Goal: Information Seeking & Learning: Check status

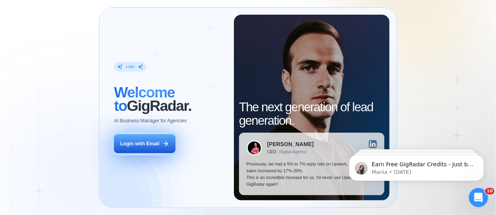
click at [138, 150] on button "Login with Email" at bounding box center [145, 144] width 62 height 19
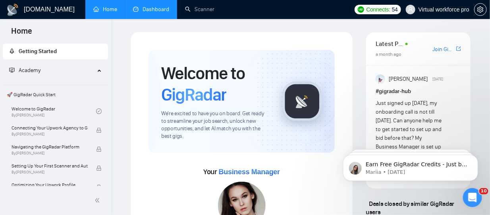
click at [158, 12] on link "Dashboard" at bounding box center [151, 9] width 36 height 7
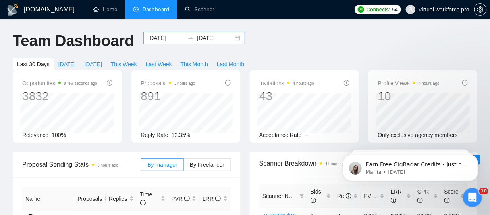
click at [165, 40] on input "[DATE]" at bounding box center [166, 38] width 36 height 9
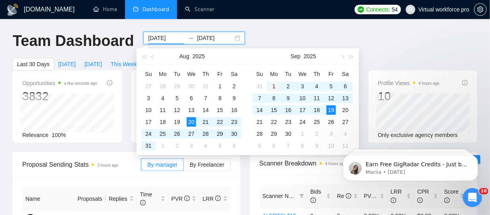
type input "[DATE]"
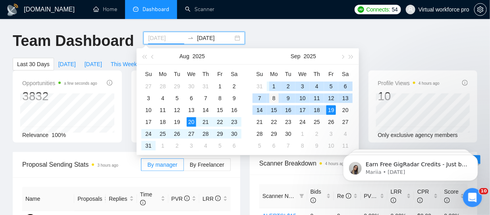
drag, startPoint x: 276, startPoint y: 85, endPoint x: 277, endPoint y: 94, distance: 8.5
click at [276, 85] on div "1" at bounding box center [274, 87] width 10 height 10
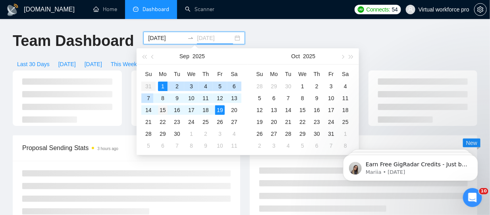
click at [149, 98] on div "7" at bounding box center [149, 99] width 10 height 10
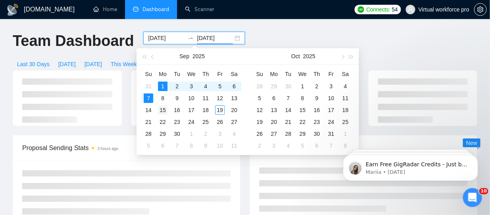
type input "[DATE]"
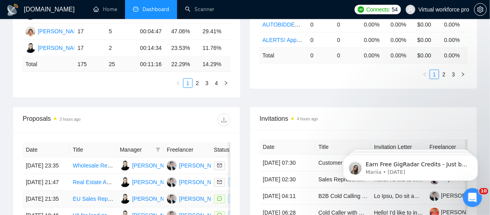
scroll to position [317, 0]
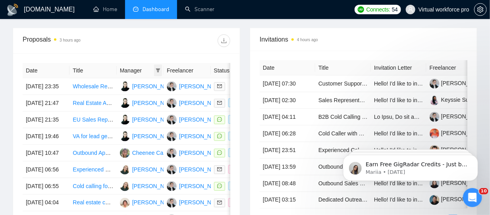
click at [158, 71] on icon "filter" at bounding box center [158, 70] width 5 height 5
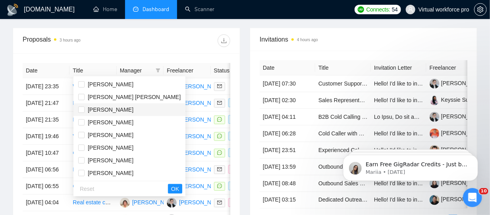
click at [112, 110] on span "[PERSON_NAME]" at bounding box center [111, 110] width 46 height 6
checkbox input "true"
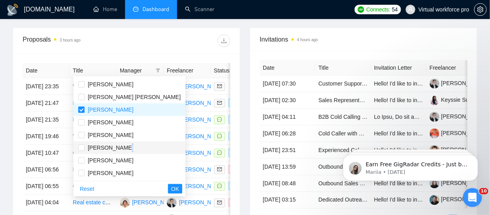
click at [119, 150] on span "[PERSON_NAME]" at bounding box center [111, 148] width 46 height 6
checkbox input "true"
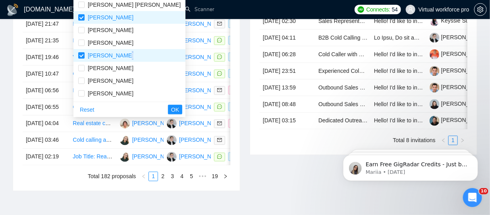
scroll to position [12, 0]
click at [100, 43] on span "[PERSON_NAME]" at bounding box center [111, 43] width 46 height 6
checkbox input "true"
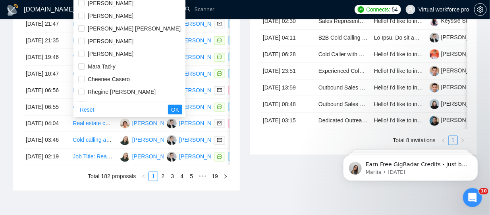
scroll to position [139, 0]
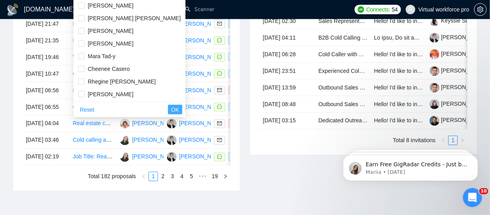
click at [168, 108] on button "OK" at bounding box center [175, 110] width 14 height 10
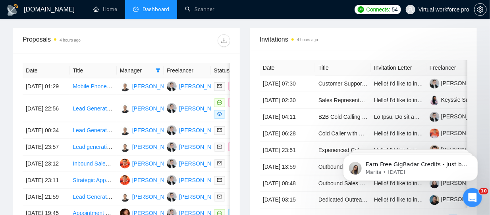
scroll to position [238, 0]
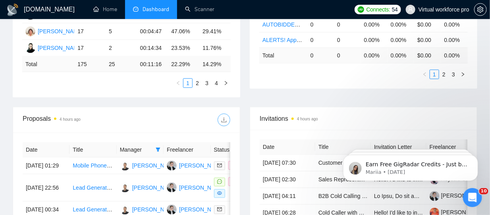
click at [223, 121] on icon "download" at bounding box center [224, 120] width 6 height 6
click at [158, 149] on icon "filter" at bounding box center [158, 150] width 4 height 4
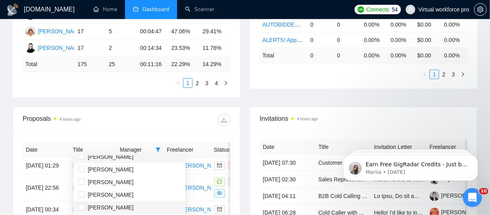
scroll to position [139, 0]
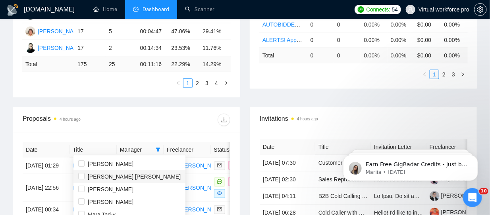
click at [124, 177] on span "[PERSON_NAME] [PERSON_NAME]" at bounding box center [134, 177] width 93 height 6
checkbox input "true"
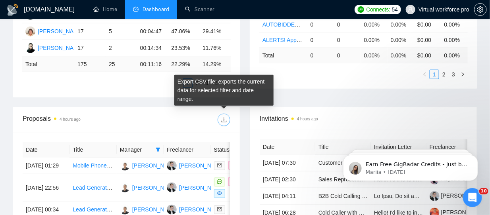
click at [227, 120] on icon "download" at bounding box center [224, 120] width 6 height 6
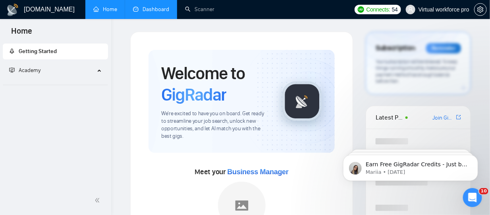
click at [152, 6] on link "Dashboard" at bounding box center [151, 9] width 36 height 7
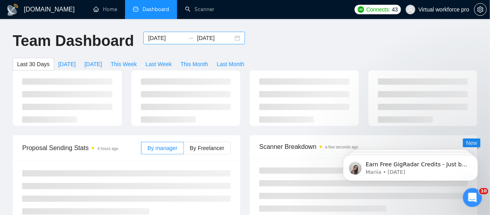
click at [162, 34] on input "[DATE]" at bounding box center [166, 38] width 36 height 9
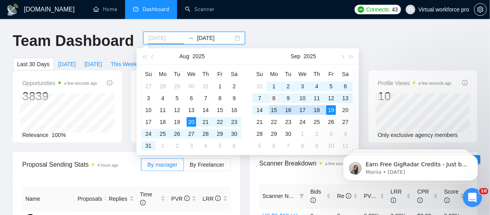
type input "[DATE]"
click at [272, 102] on div "8" at bounding box center [274, 99] width 10 height 10
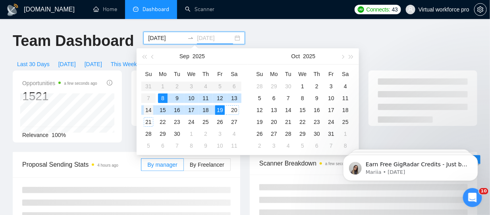
type input "[DATE]"
click at [151, 111] on div "14" at bounding box center [149, 111] width 10 height 10
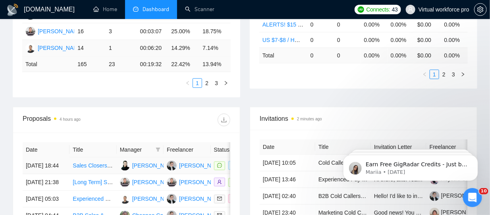
scroll to position [159, 0]
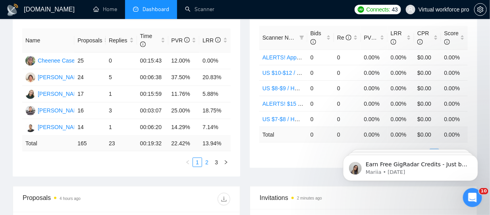
click at [210, 162] on link "2" at bounding box center [206, 162] width 9 height 9
drag, startPoint x: 215, startPoint y: 162, endPoint x: 222, endPoint y: 165, distance: 7.8
click at [215, 162] on link "3" at bounding box center [216, 162] width 9 height 9
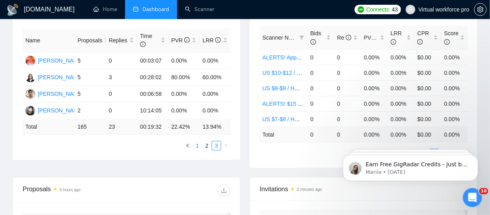
click at [199, 145] on link "1" at bounding box center [197, 146] width 9 height 9
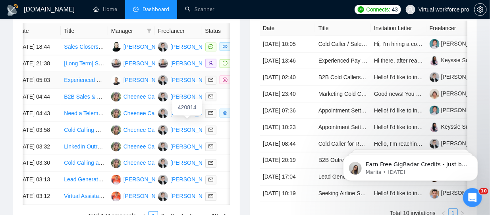
scroll to position [317, 0]
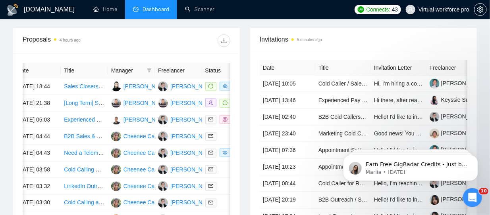
click at [158, 41] on div at bounding box center [179, 41] width 104 height 13
click at [154, 10] on span "Dashboard" at bounding box center [155, 9] width 27 height 7
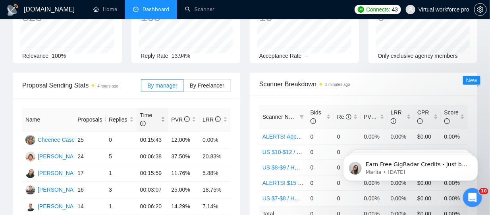
scroll to position [119, 0]
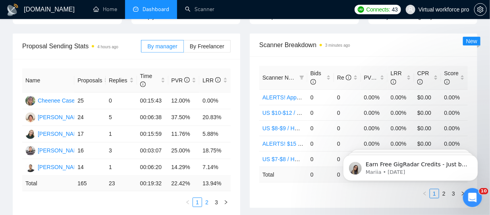
click at [208, 201] on link "2" at bounding box center [206, 202] width 9 height 9
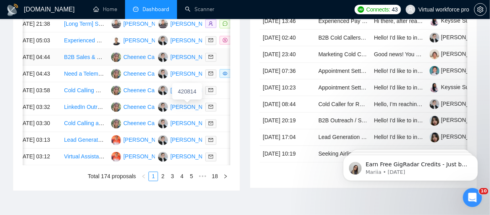
scroll to position [317, 0]
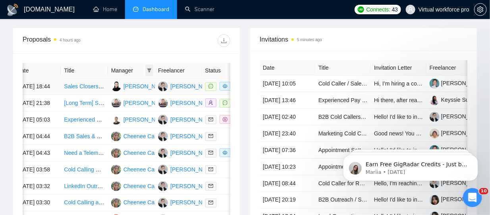
click at [148, 69] on icon "filter" at bounding box center [149, 71] width 4 height 4
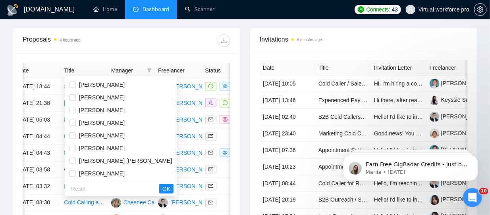
scroll to position [0, 0]
click at [175, 39] on div at bounding box center [179, 41] width 104 height 13
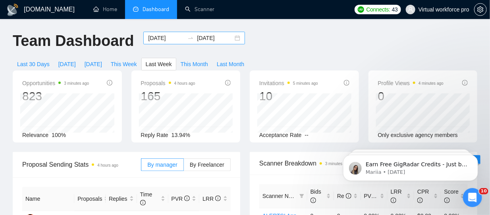
click at [184, 38] on div at bounding box center [190, 38] width 13 height 6
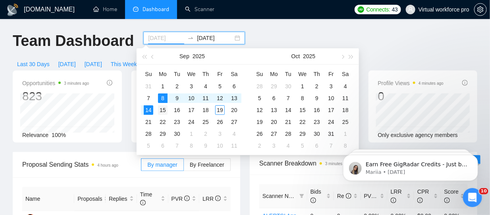
type input "[DATE]"
click at [163, 108] on div "15" at bounding box center [163, 111] width 10 height 10
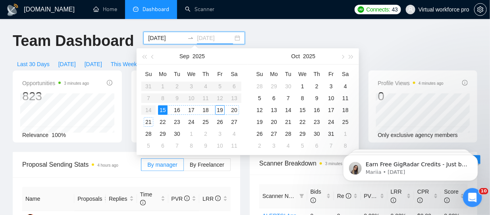
click at [150, 123] on div "21" at bounding box center [149, 122] width 10 height 10
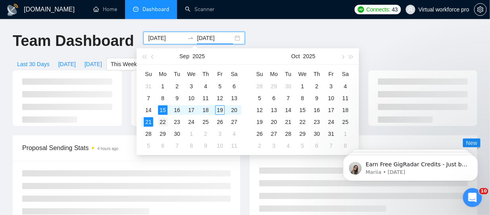
type input "2025-09-21"
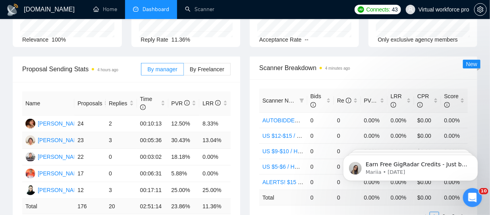
scroll to position [135, 0]
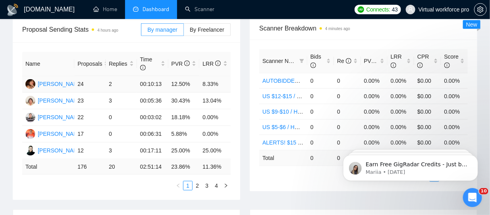
click at [208, 83] on td "8.33%" at bounding box center [214, 84] width 31 height 17
click at [183, 83] on td "12.50%" at bounding box center [183, 84] width 31 height 17
click at [110, 85] on td "2" at bounding box center [121, 84] width 31 height 17
click at [194, 185] on link "2" at bounding box center [197, 186] width 9 height 9
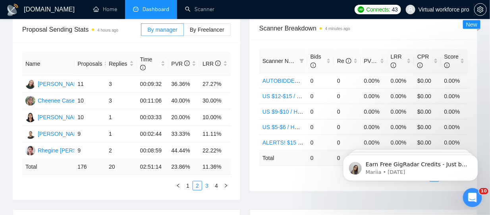
click at [207, 184] on link "3" at bounding box center [206, 186] width 9 height 9
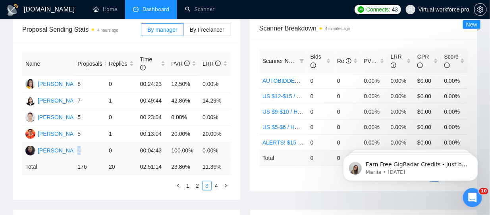
drag, startPoint x: 83, startPoint y: 150, endPoint x: 75, endPoint y: 153, distance: 8.7
click at [76, 153] on td "2" at bounding box center [89, 151] width 31 height 17
click at [192, 186] on link "1" at bounding box center [187, 186] width 9 height 9
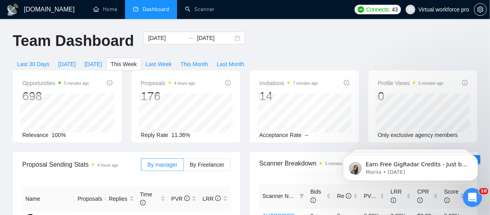
scroll to position [119, 0]
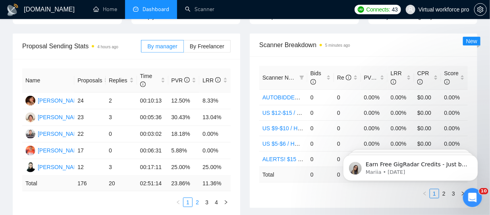
click at [196, 203] on link "2" at bounding box center [197, 202] width 9 height 9
click at [206, 202] on link "3" at bounding box center [206, 202] width 9 height 9
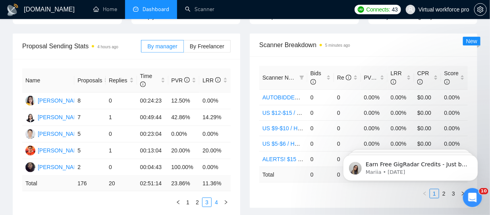
click at [215, 201] on link "4" at bounding box center [216, 202] width 9 height 9
